Goal: Information Seeking & Learning: Learn about a topic

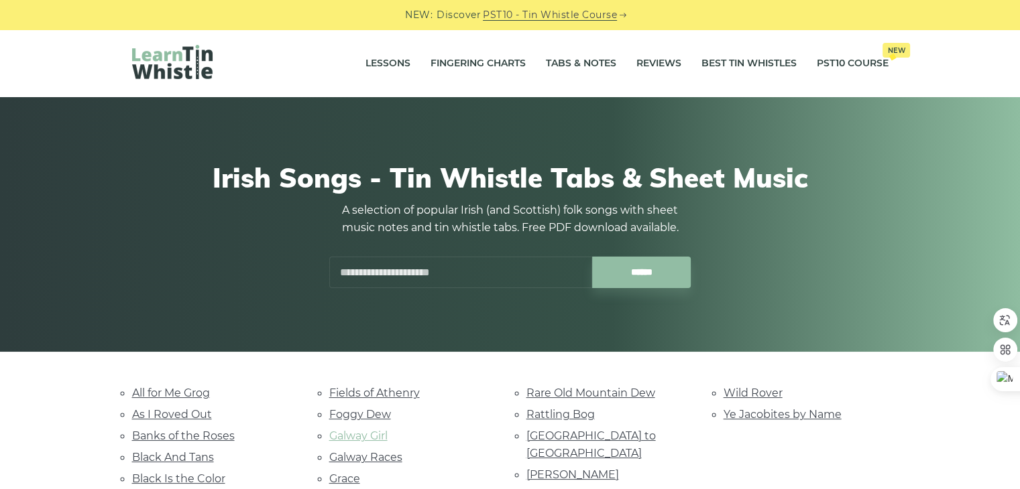
click at [369, 432] on link "Galway Girl" at bounding box center [358, 436] width 58 height 13
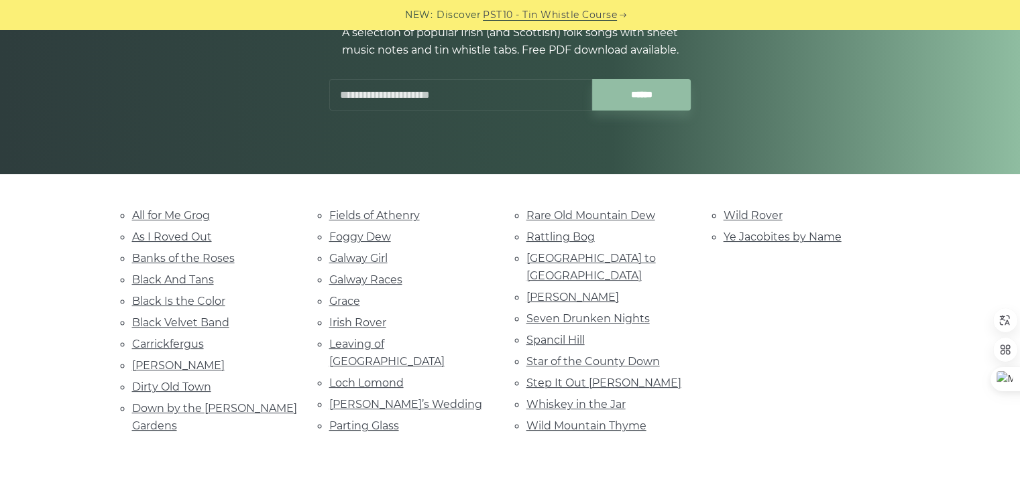
scroll to position [201, 0]
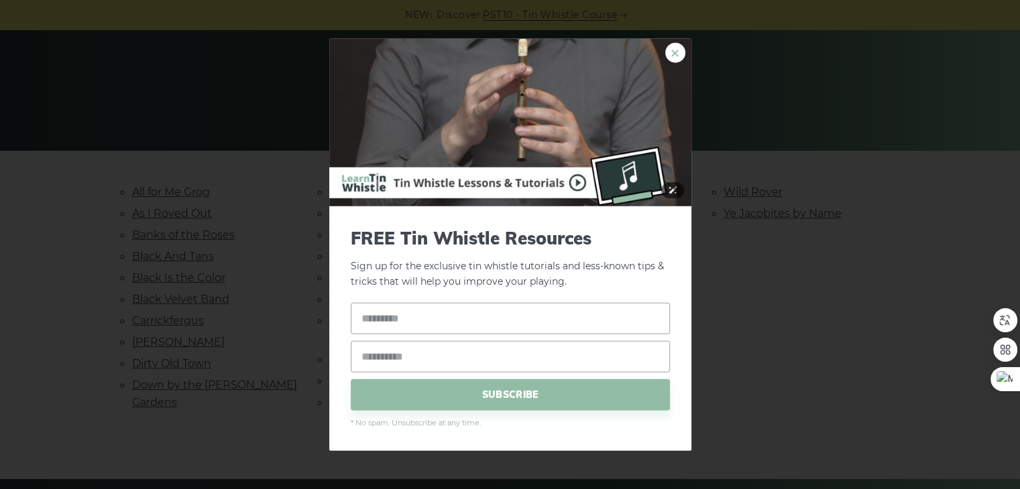
click at [665, 52] on link "×" at bounding box center [675, 53] width 20 height 20
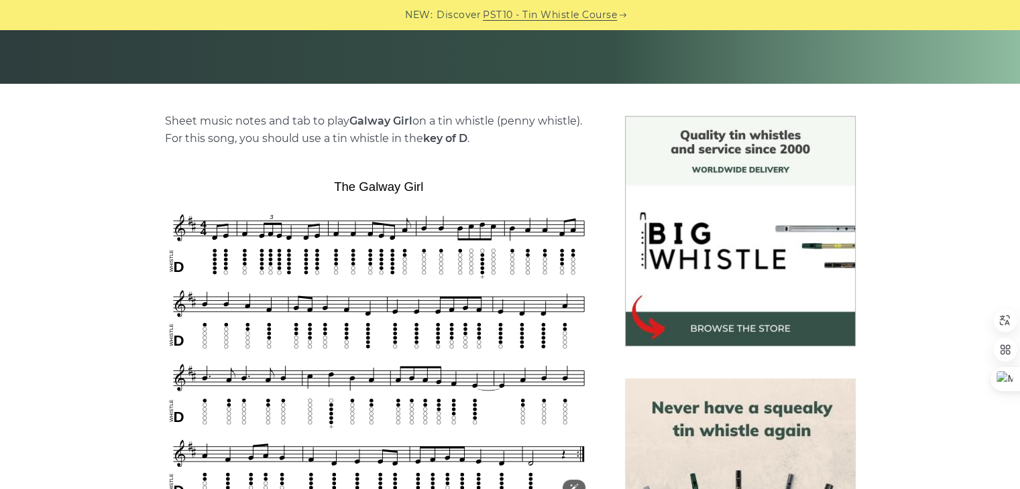
scroll to position [670, 0]
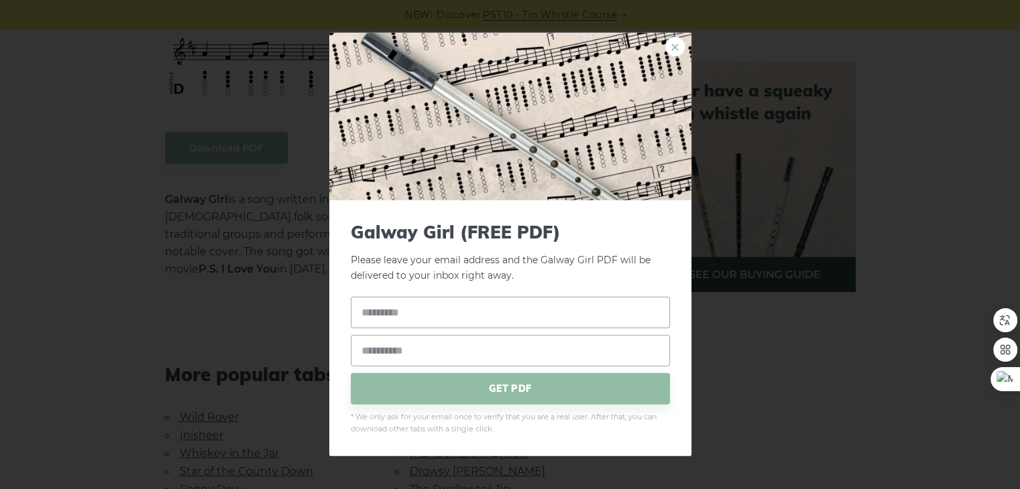
click at [679, 48] on link "×" at bounding box center [675, 47] width 20 height 20
